Goal: Task Accomplishment & Management: Manage account settings

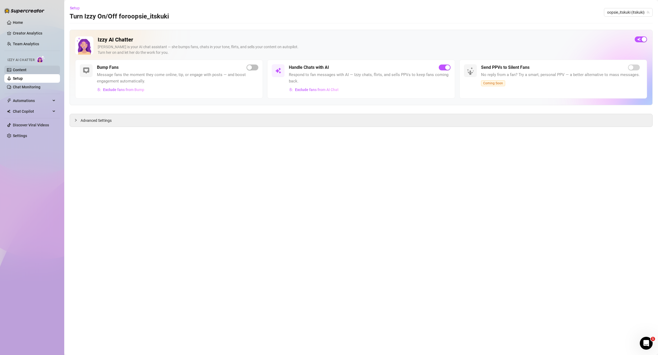
click at [27, 68] on link "Content" at bounding box center [20, 70] width 14 height 4
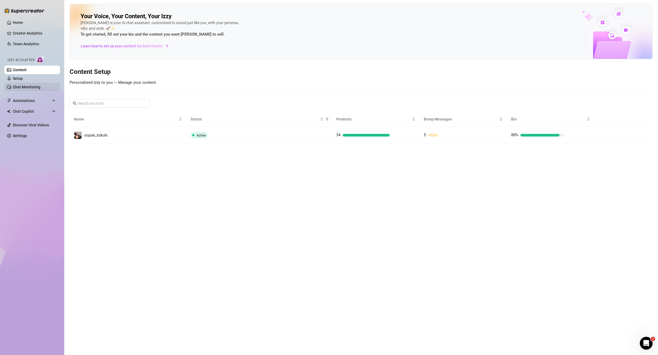
click at [21, 86] on link "Chat Monitoring" at bounding box center [27, 87] width 28 height 4
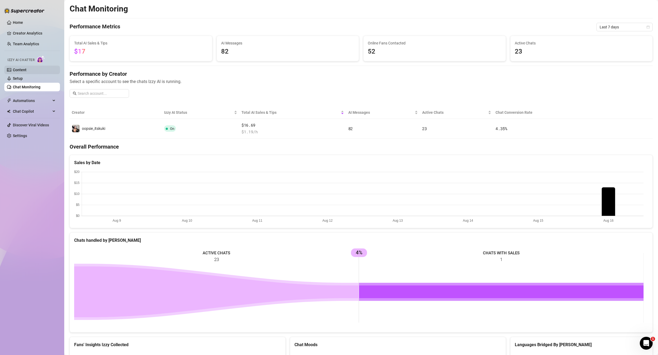
click at [27, 68] on link "Content" at bounding box center [20, 70] width 14 height 4
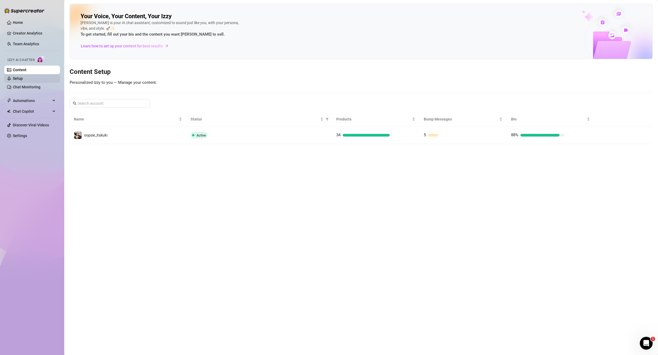
click at [23, 77] on link "Setup" at bounding box center [18, 78] width 10 height 4
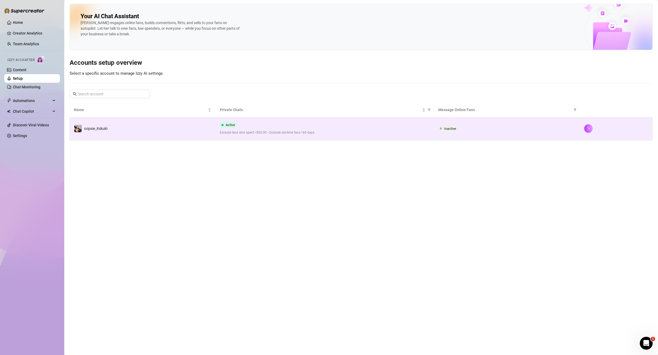
click at [183, 133] on td "oopsie_itskuki" at bounding box center [143, 128] width 146 height 22
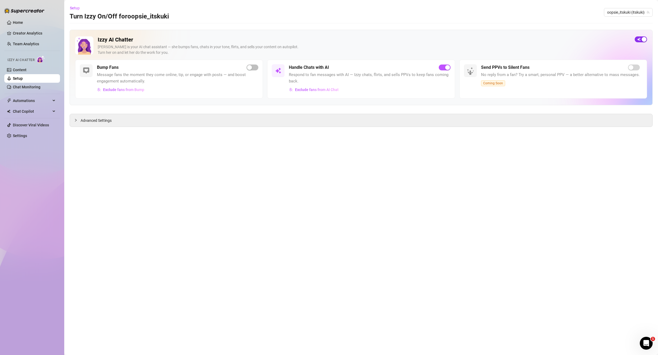
click at [646, 39] on div "button" at bounding box center [644, 39] width 5 height 5
